Goal: Task Accomplishment & Management: Manage account settings

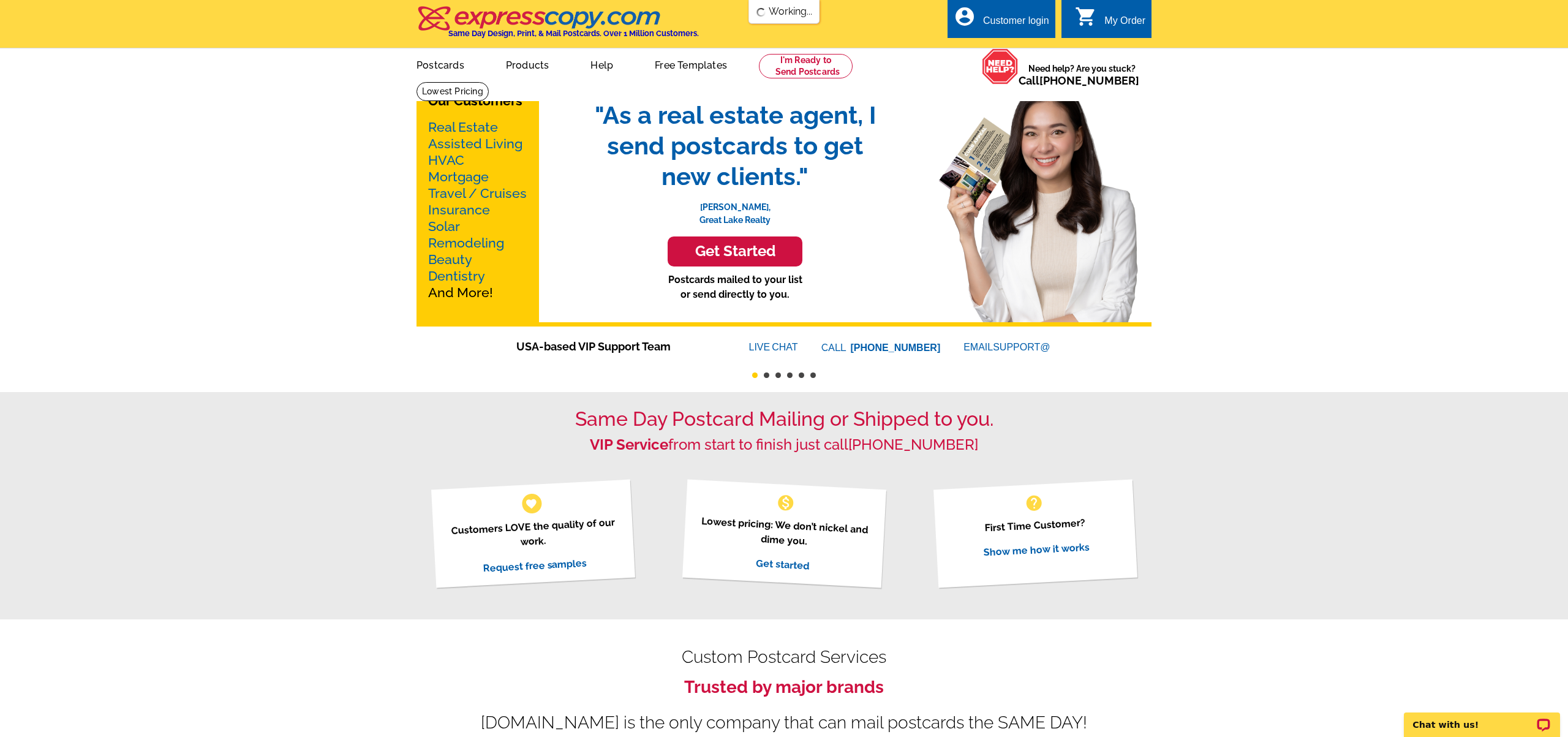
click at [1004, 15] on div "Customer login" at bounding box center [1016, 24] width 66 height 17
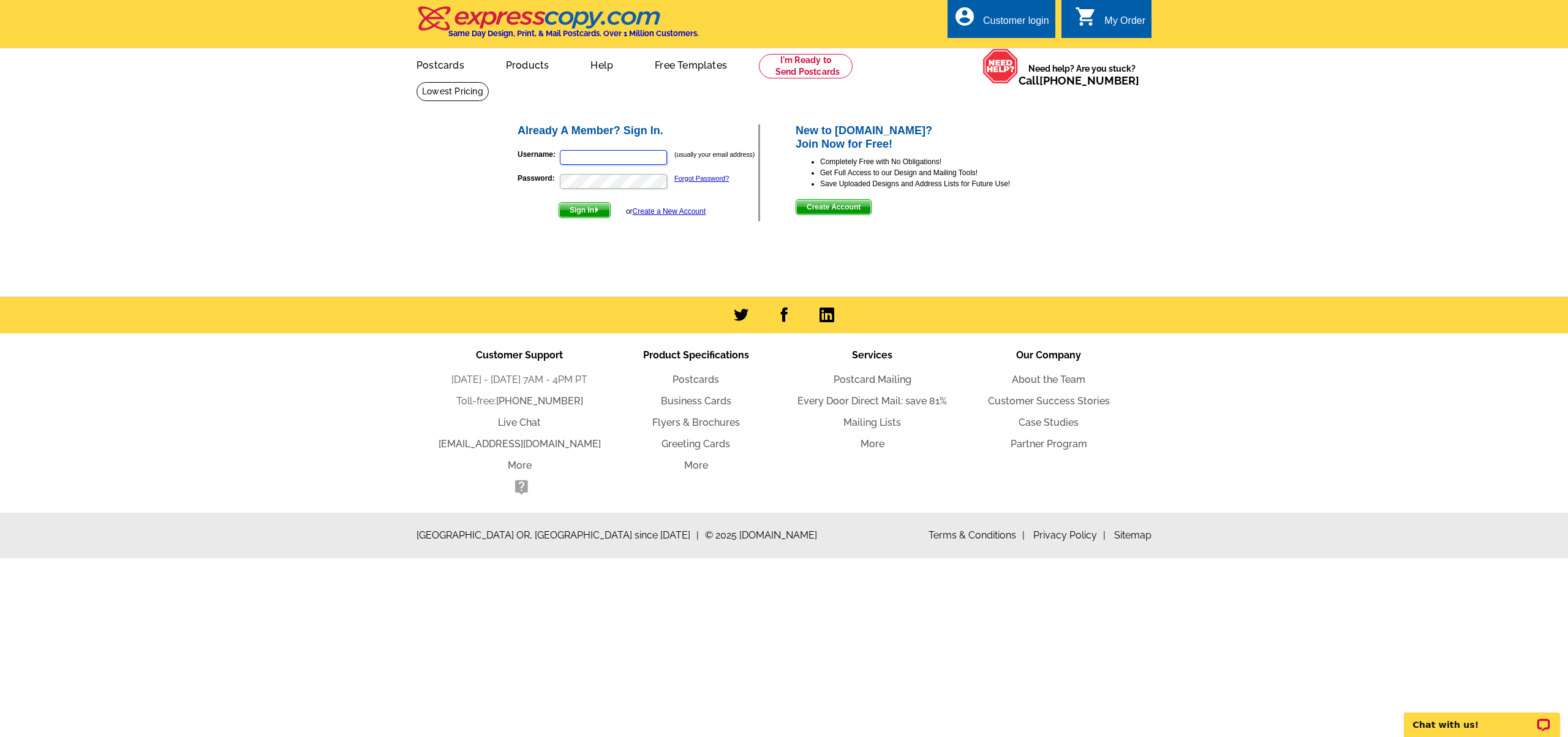
type input "[EMAIL_ADDRESS][DOMAIN_NAME]"
click at [590, 210] on span "Sign In" at bounding box center [585, 210] width 51 height 15
